Goal: Navigation & Orientation: Find specific page/section

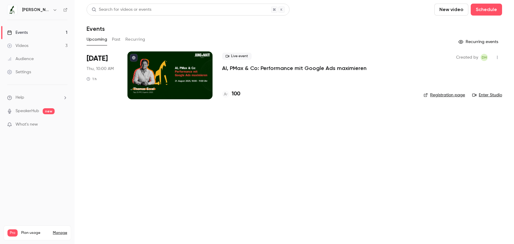
click at [30, 111] on link "SpeakerHub" at bounding box center [28, 111] width 24 height 6
click at [39, 127] on p "What's new" at bounding box center [32, 124] width 51 height 6
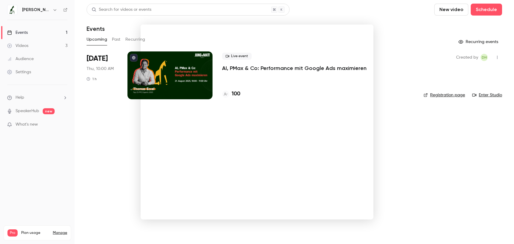
click at [416, 139] on div at bounding box center [257, 122] width 514 height 244
